Goal: Information Seeking & Learning: Learn about a topic

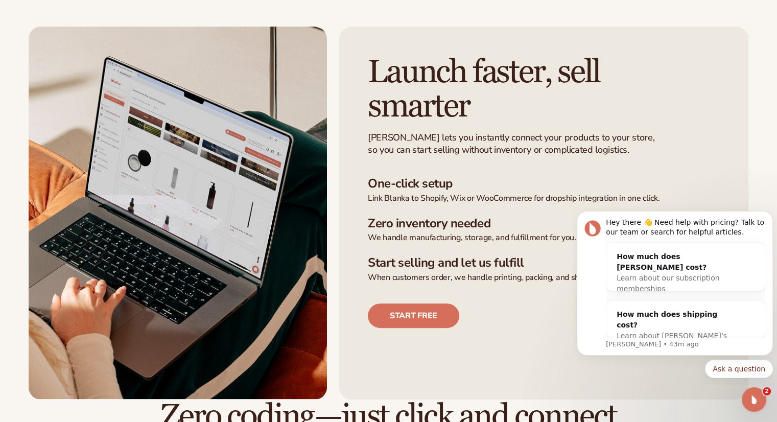
scroll to position [255, 0]
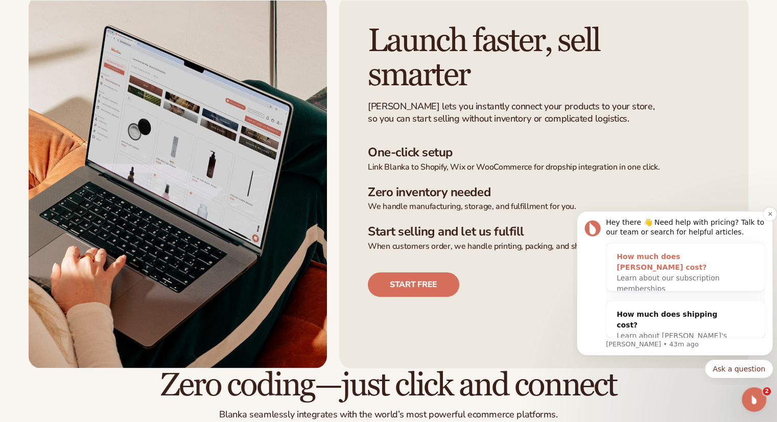
click at [641, 260] on div "How much does [PERSON_NAME] cost?" at bounding box center [674, 261] width 117 height 21
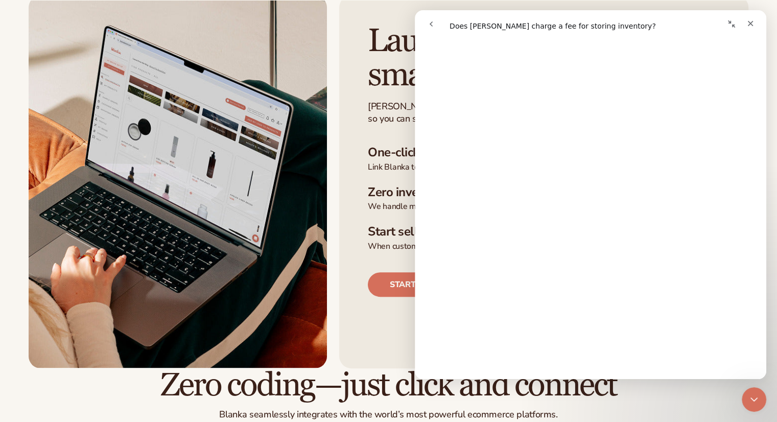
scroll to position [171, 0]
click at [748, 18] on div "Close" at bounding box center [750, 23] width 18 height 18
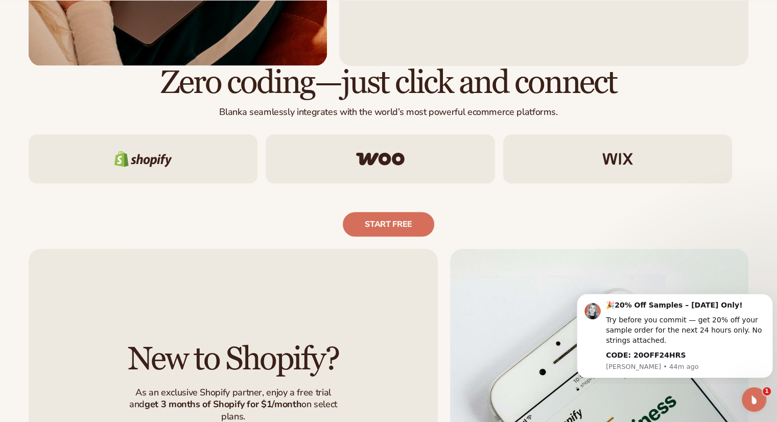
scroll to position [664, 0]
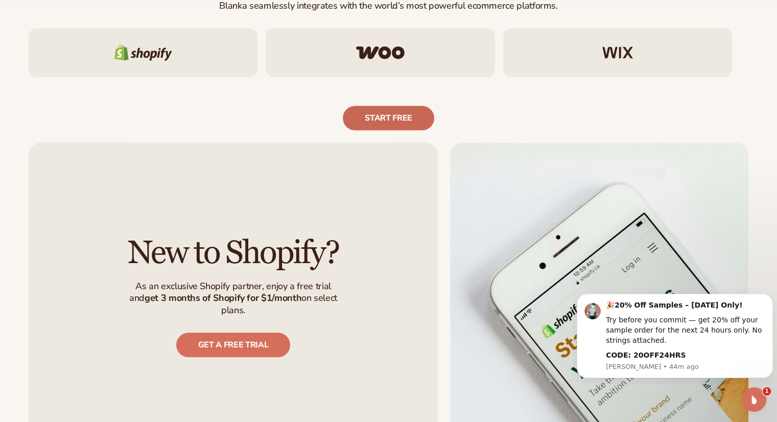
click at [395, 117] on link "Start free" at bounding box center [388, 118] width 91 height 25
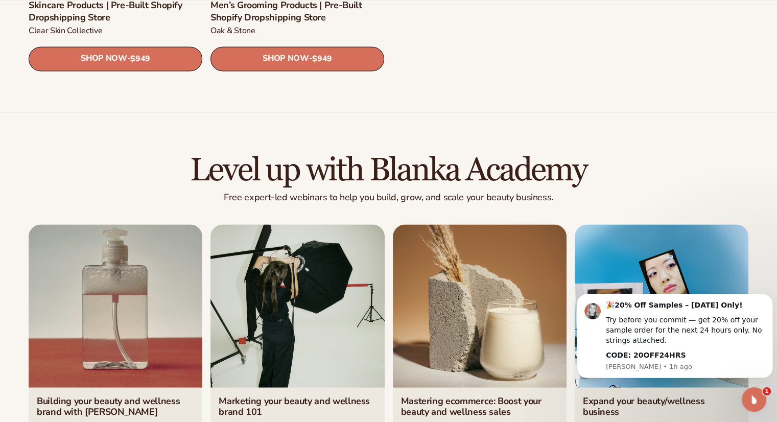
scroll to position [1787, 0]
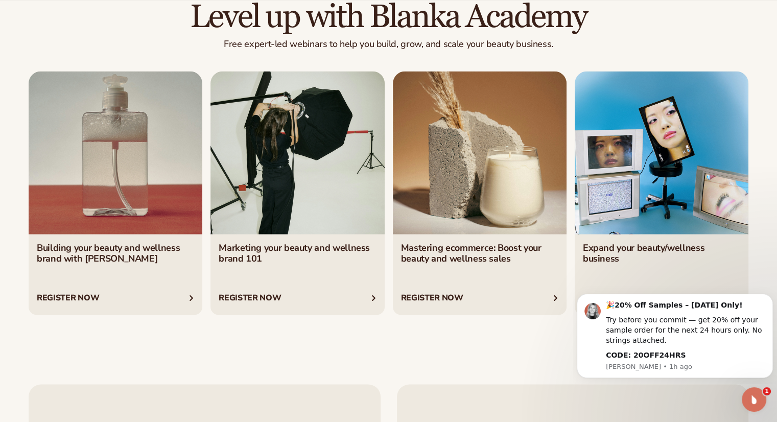
click at [71, 295] on link "1 / 4" at bounding box center [116, 193] width 174 height 244
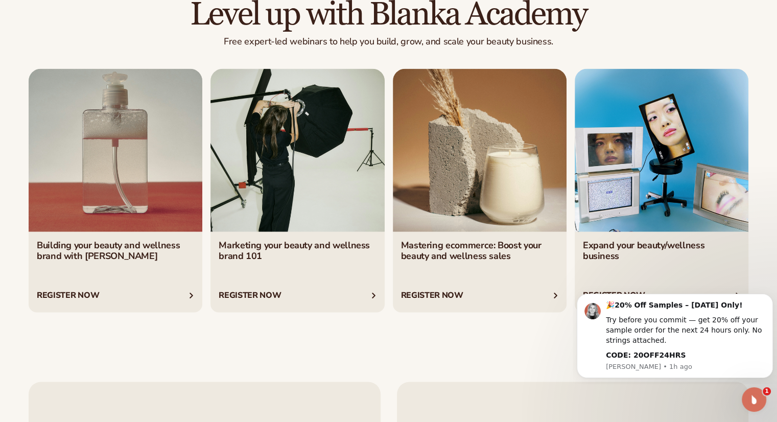
click at [319, 214] on link "2 / 4" at bounding box center [297, 190] width 174 height 244
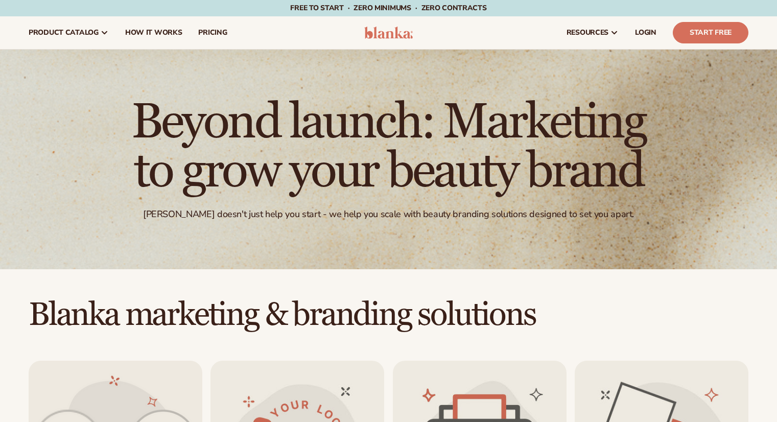
scroll to position [1792, 0]
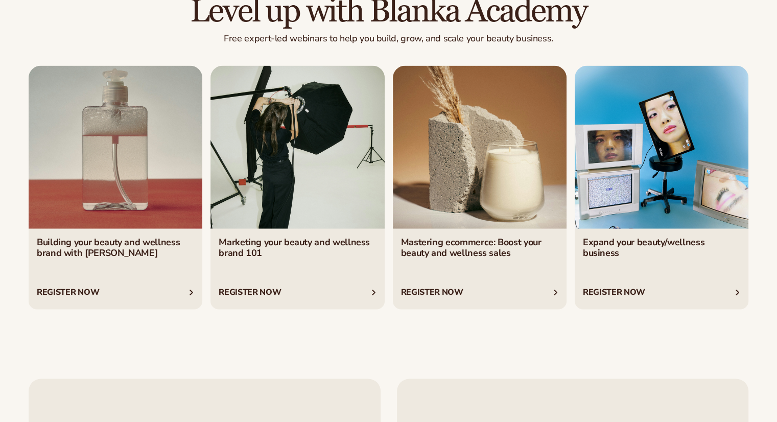
click at [514, 219] on link "3 / 4" at bounding box center [480, 187] width 174 height 244
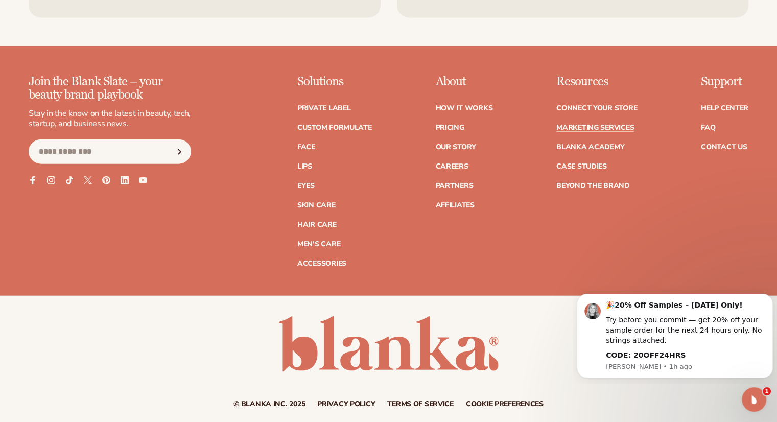
scroll to position [2392, 0]
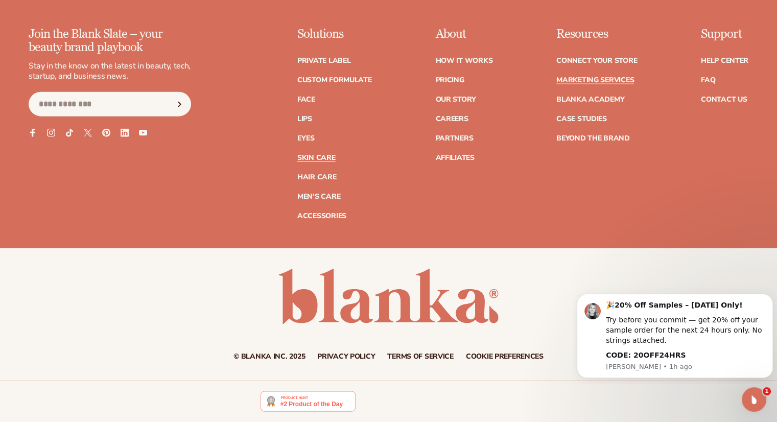
click at [316, 156] on link "Skin Care" at bounding box center [316, 157] width 38 height 7
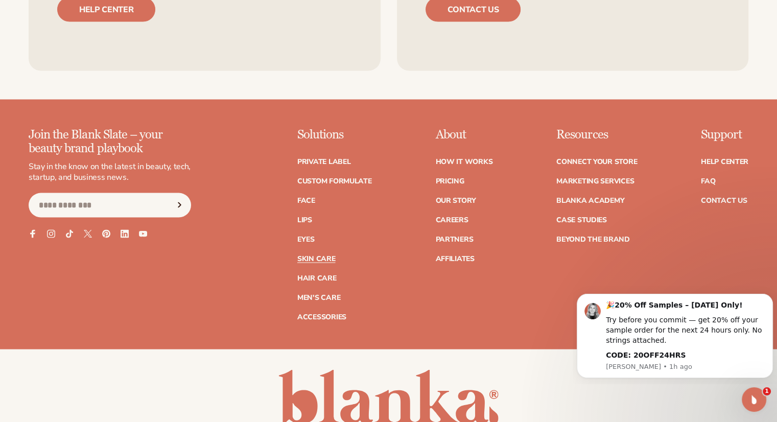
scroll to position [1991, 0]
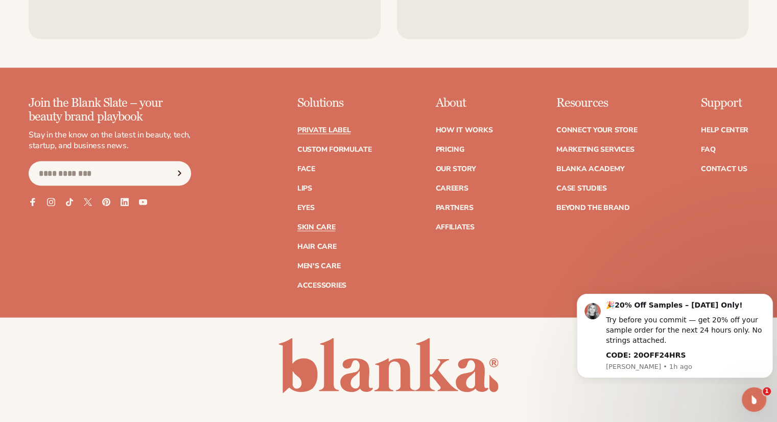
click at [342, 127] on link "Private label" at bounding box center [323, 130] width 53 height 7
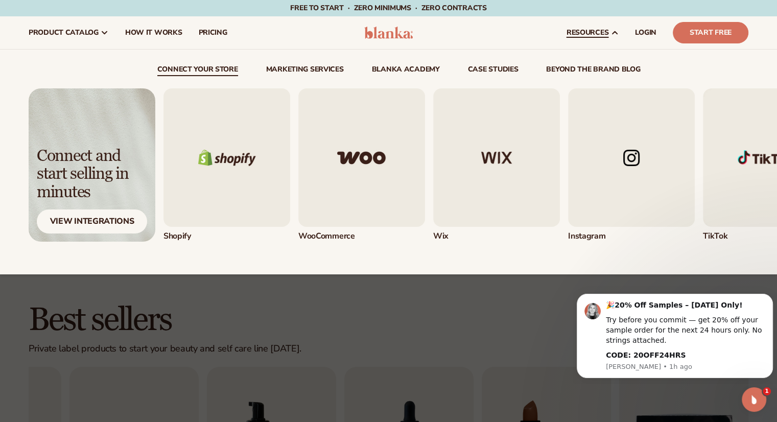
click at [617, 33] on icon at bounding box center [614, 33] width 5 height 3
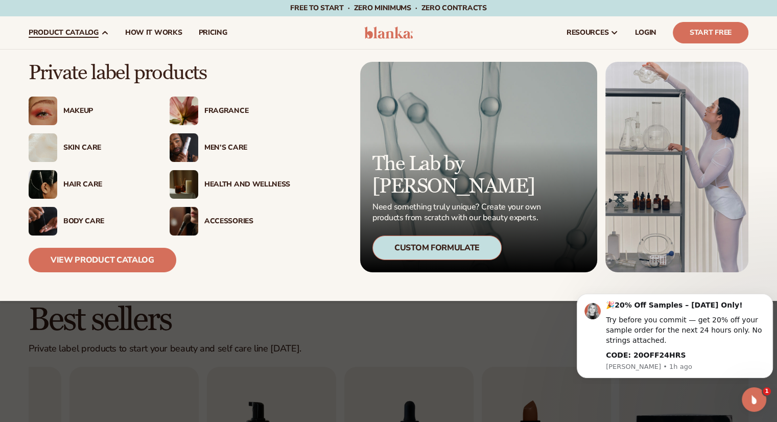
click at [78, 143] on div "Skin Care" at bounding box center [106, 147] width 86 height 9
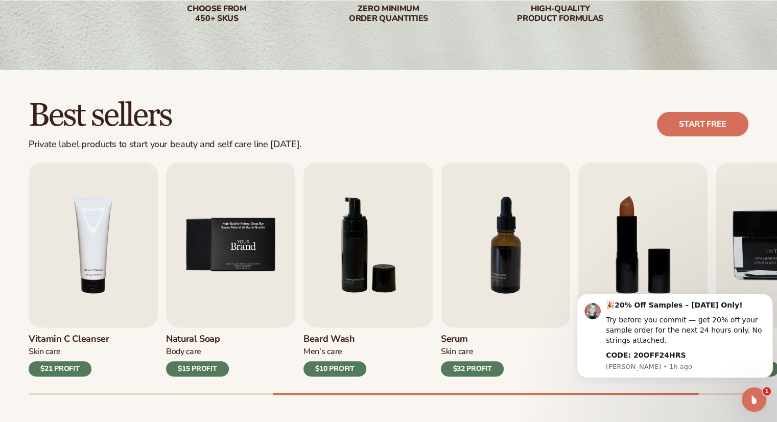
click at [249, 225] on img "5 / 9" at bounding box center [230, 244] width 129 height 165
click at [270, 264] on img "5 / 9" at bounding box center [230, 244] width 129 height 165
click at [197, 337] on h3 "Natural Soap" at bounding box center [197, 338] width 63 height 11
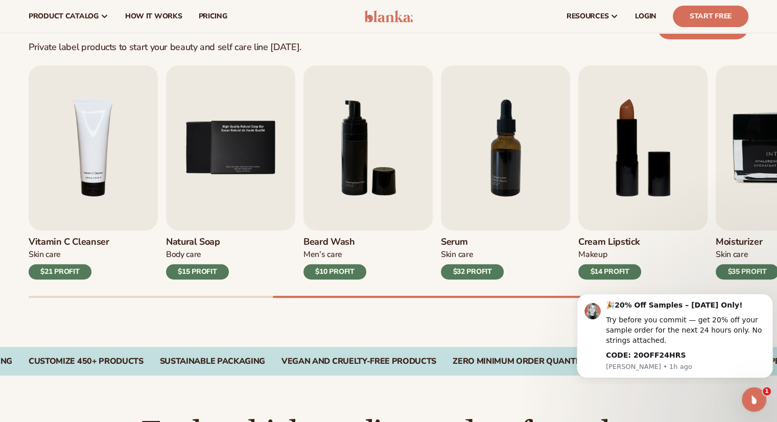
scroll to position [269, 0]
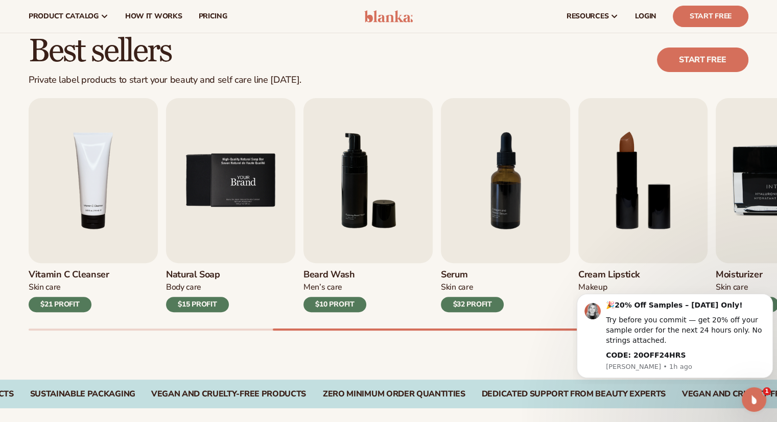
click at [264, 164] on img "5 / 9" at bounding box center [230, 180] width 129 height 165
click at [255, 155] on img "5 / 9" at bounding box center [230, 180] width 129 height 165
click at [242, 190] on img "5 / 9" at bounding box center [230, 180] width 129 height 165
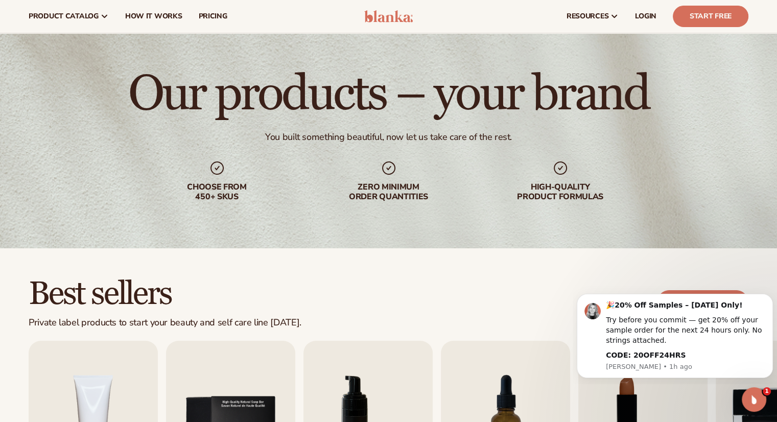
scroll to position [7, 0]
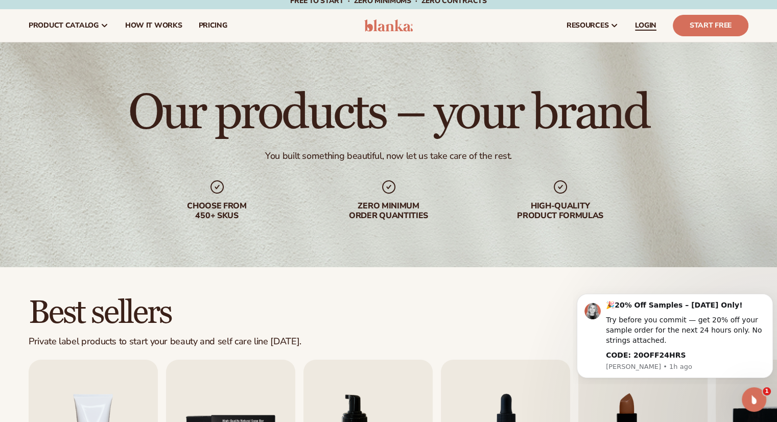
click at [651, 21] on span "LOGIN" at bounding box center [645, 25] width 21 height 8
